Goal: Task Accomplishment & Management: Use online tool/utility

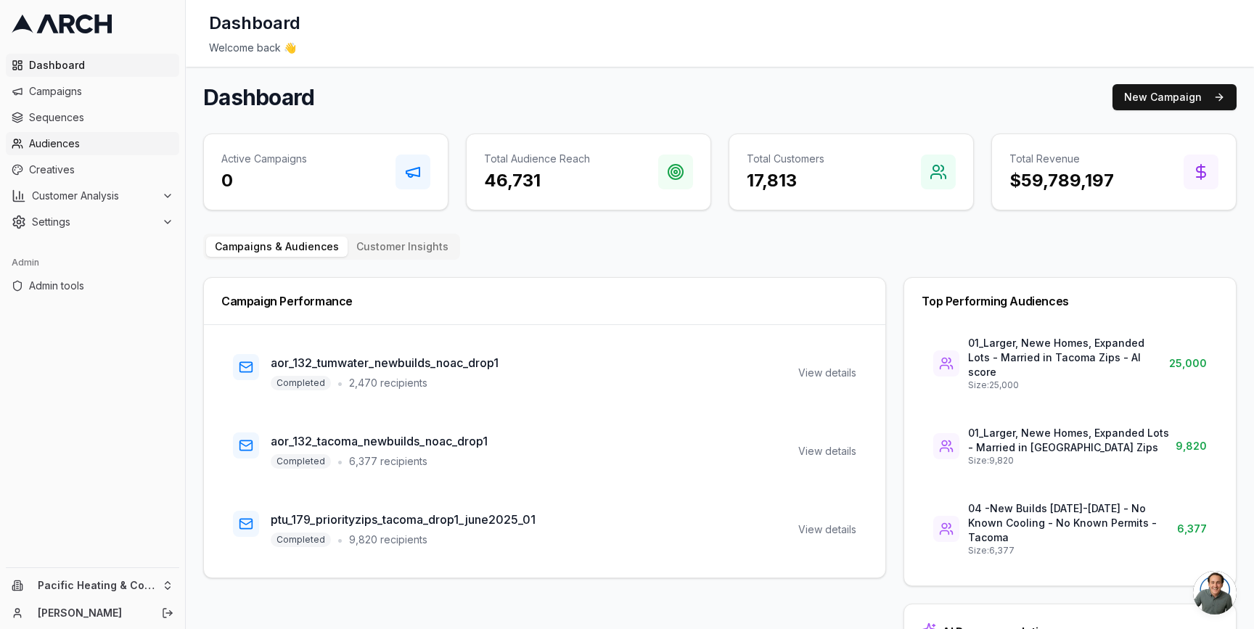
click at [34, 150] on span "Audiences" at bounding box center [101, 143] width 144 height 15
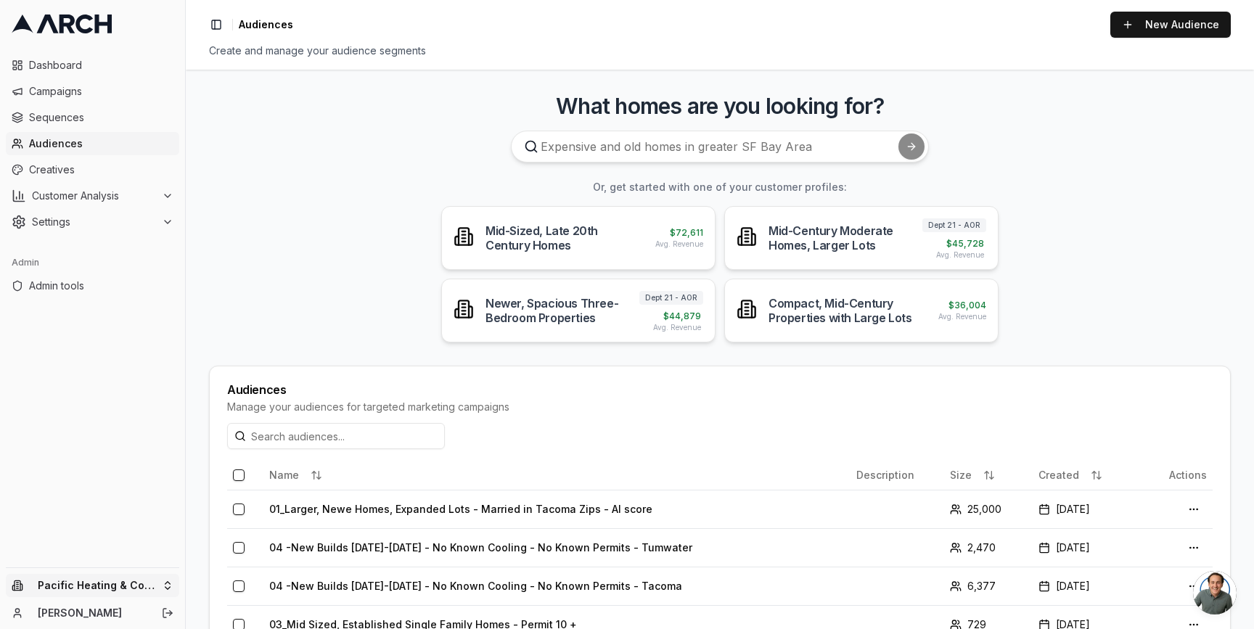
click at [133, 584] on html "Dashboard Campaigns Sequences Audiences Creatives Customer Analysis Settings Ad…" at bounding box center [627, 314] width 1254 height 629
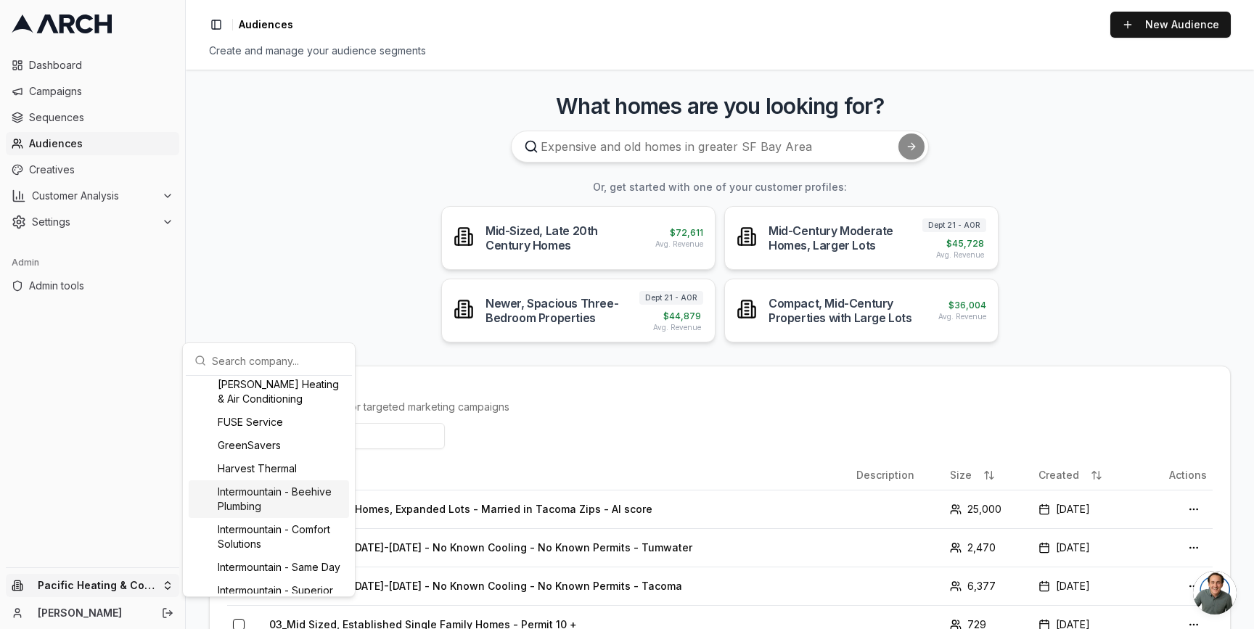
scroll to position [1080, 0]
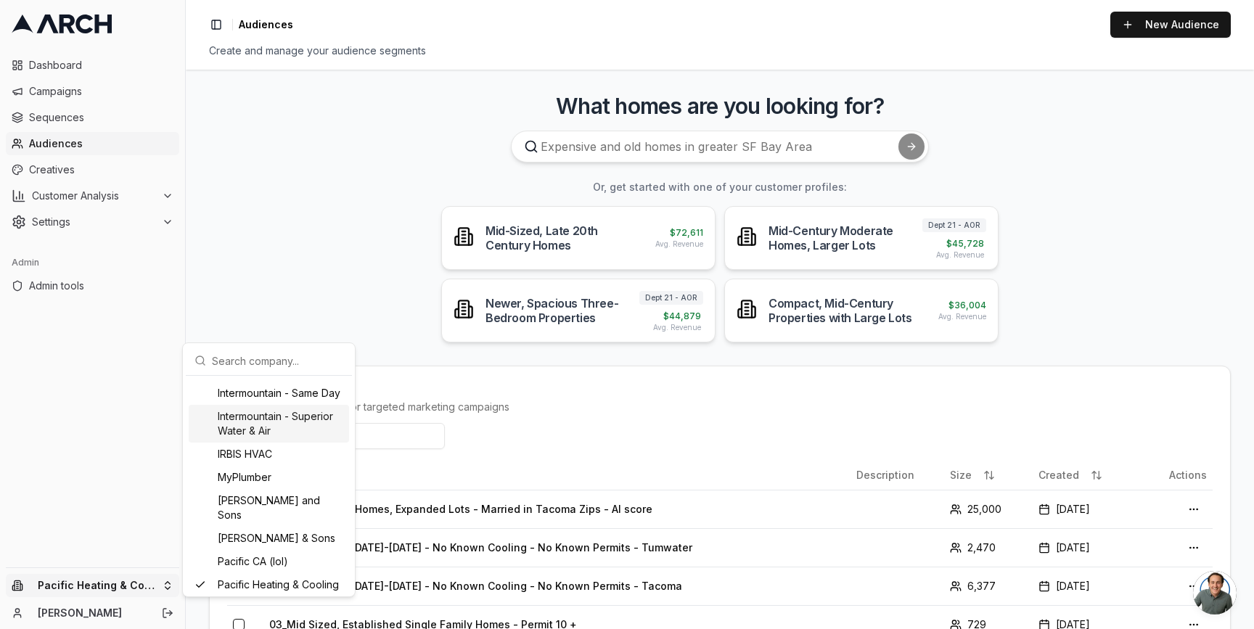
click at [299, 443] on div "Intermountain - Superior Water & Air" at bounding box center [269, 424] width 160 height 38
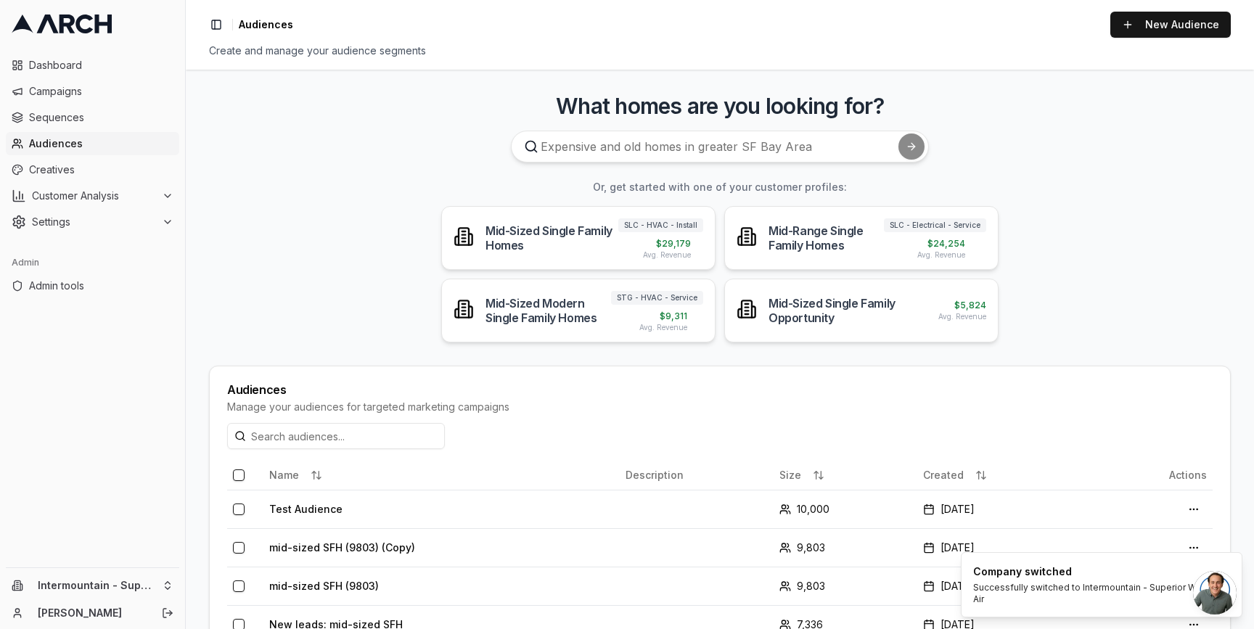
click at [243, 197] on main "What homes are you looking for? Or, get started with one of your customer profi…" at bounding box center [720, 349] width 1068 height 559
click at [1184, 22] on link "New Audience" at bounding box center [1170, 25] width 120 height 26
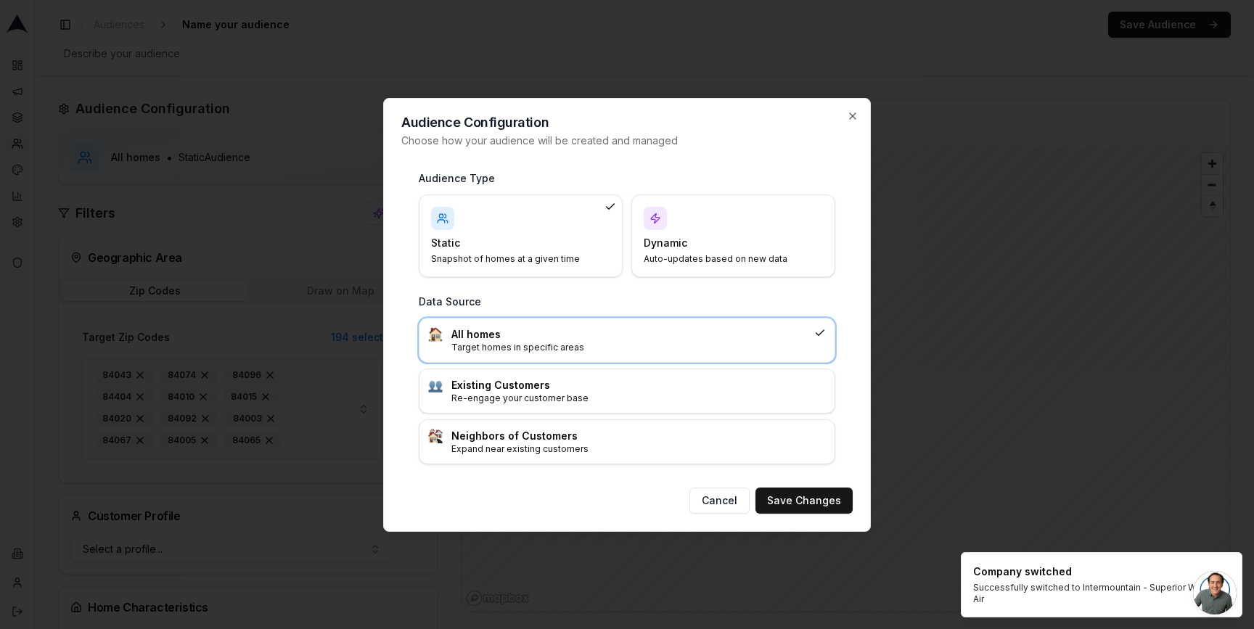
click at [782, 233] on div "Dynamic Auto-updates based on new data" at bounding box center [733, 236] width 179 height 58
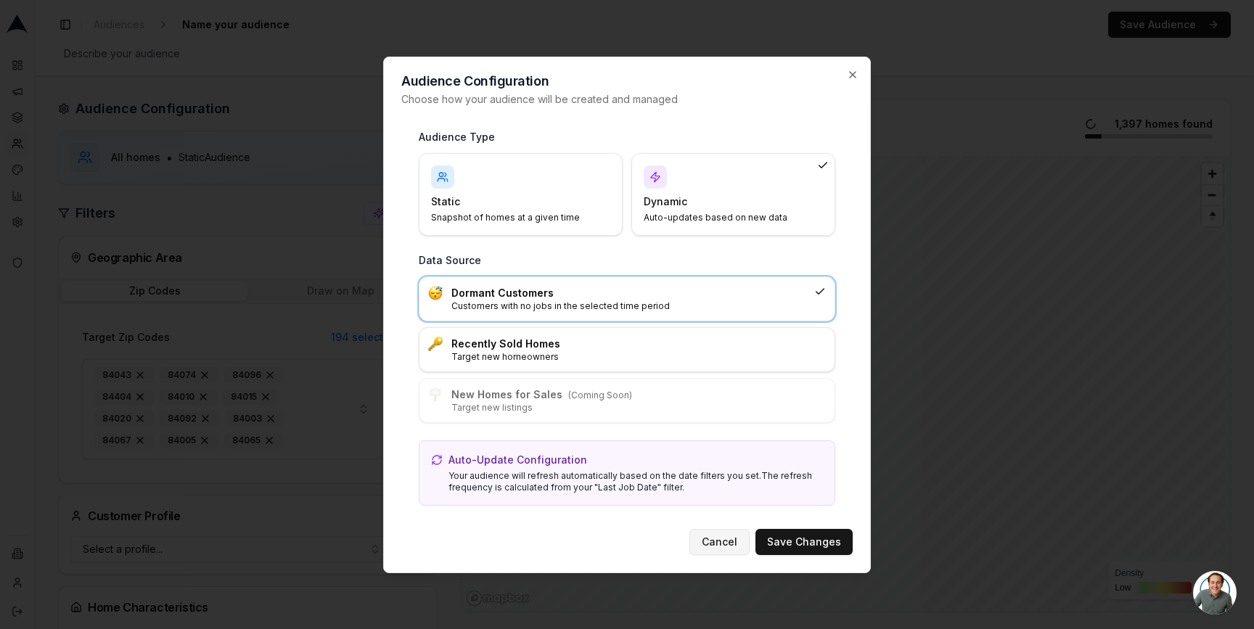
click at [731, 545] on button "Cancel" at bounding box center [719, 542] width 60 height 26
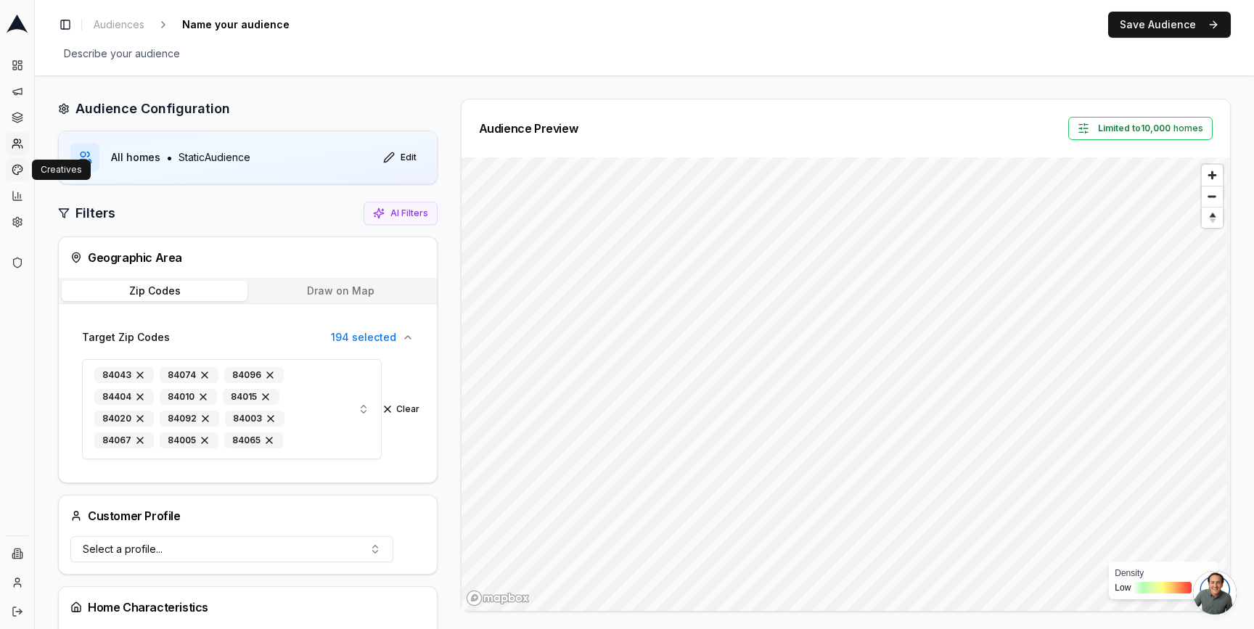
click at [14, 171] on icon at bounding box center [18, 170] width 12 height 12
